Goal: Task Accomplishment & Management: Complete application form

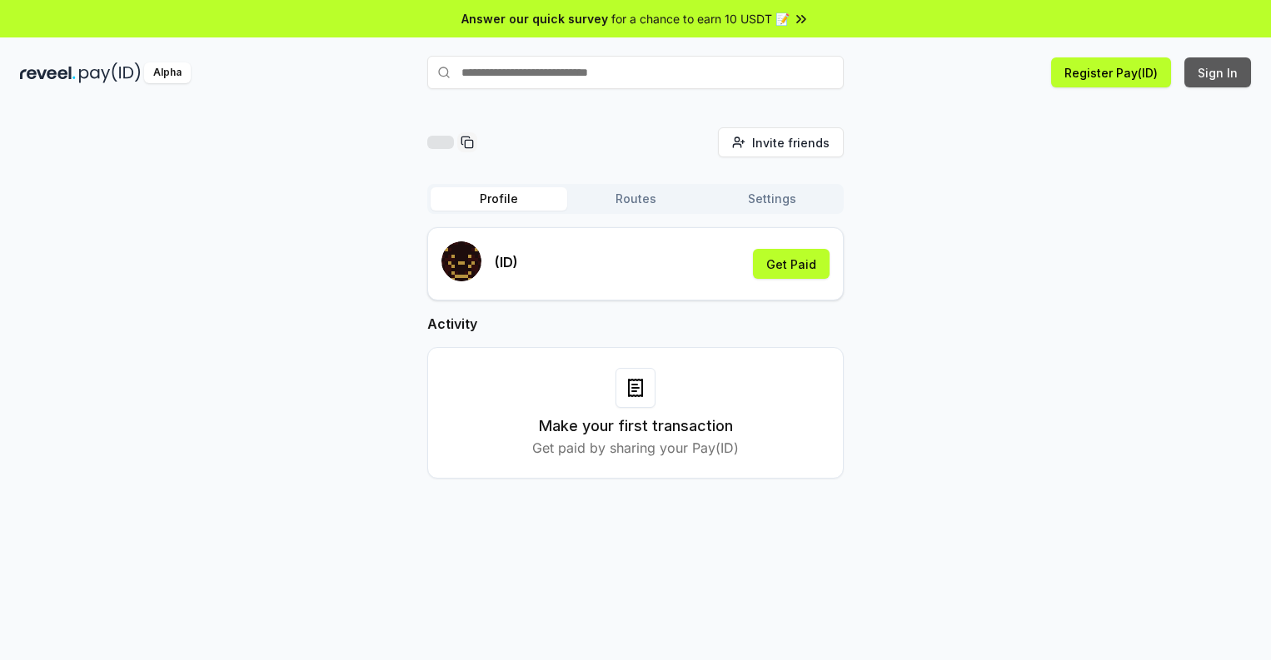
click at [1218, 72] on button "Sign In" at bounding box center [1217, 72] width 67 height 30
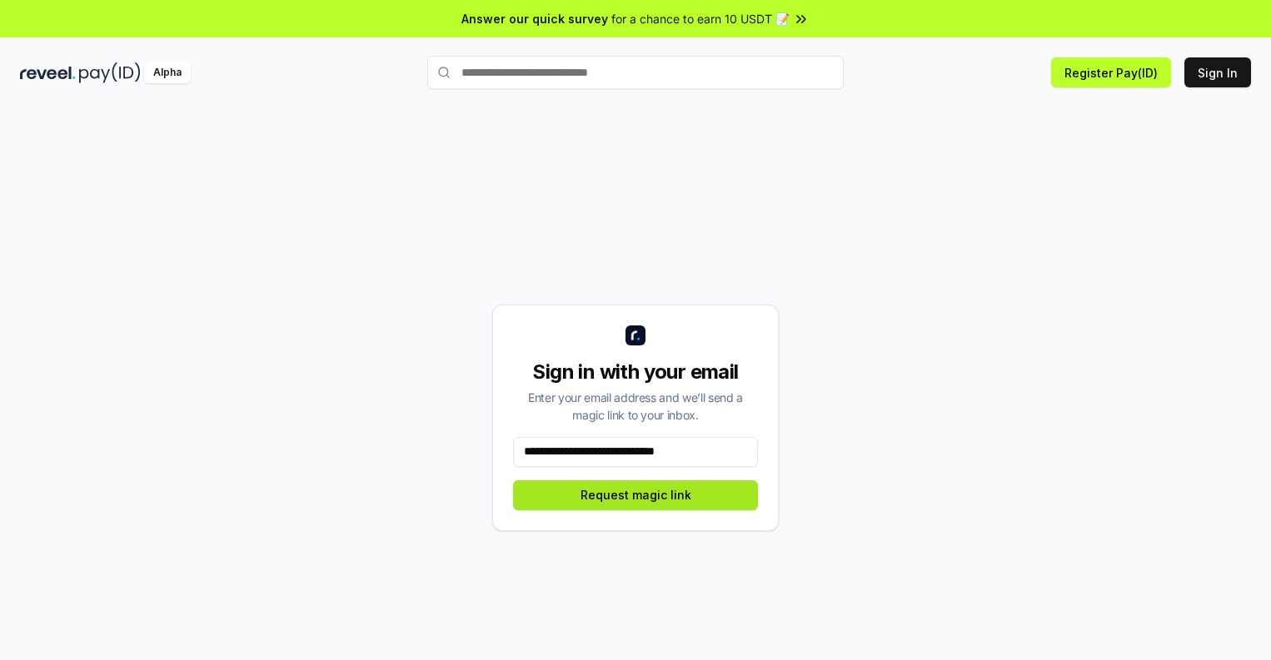
type input "**********"
click at [635, 495] on button "Request magic link" at bounding box center [635, 495] width 245 height 30
